Goal: Navigation & Orientation: Find specific page/section

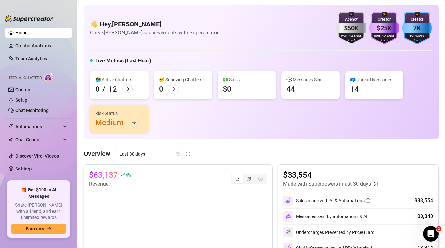
scroll to position [36, 0]
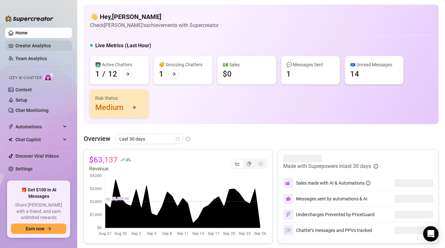
click at [36, 48] on link "Creator Analytics" at bounding box center [40, 46] width 51 height 10
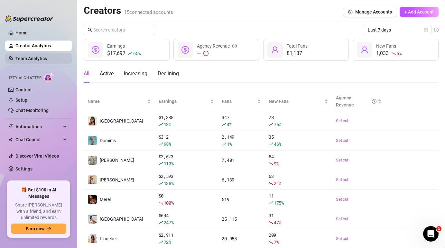
click at [35, 60] on link "Team Analytics" at bounding box center [31, 58] width 32 height 5
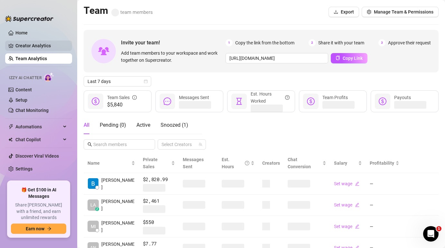
click at [34, 47] on link "Creator Analytics" at bounding box center [40, 46] width 51 height 10
